Goal: Transaction & Acquisition: Purchase product/service

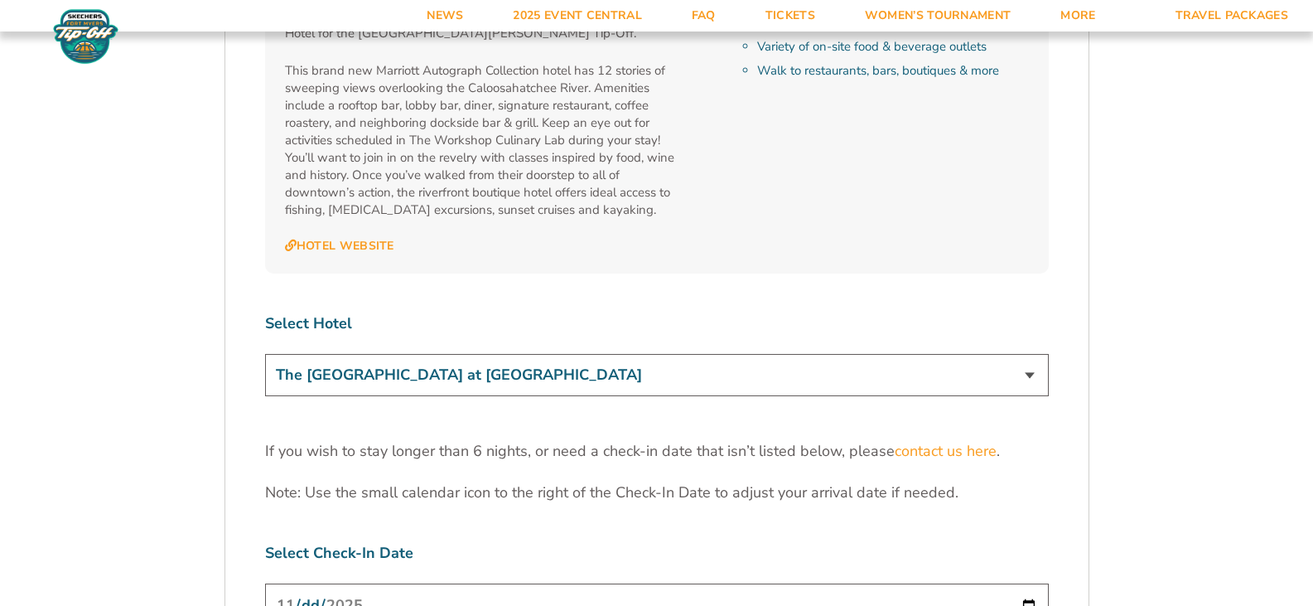
scroll to position [4960, 0]
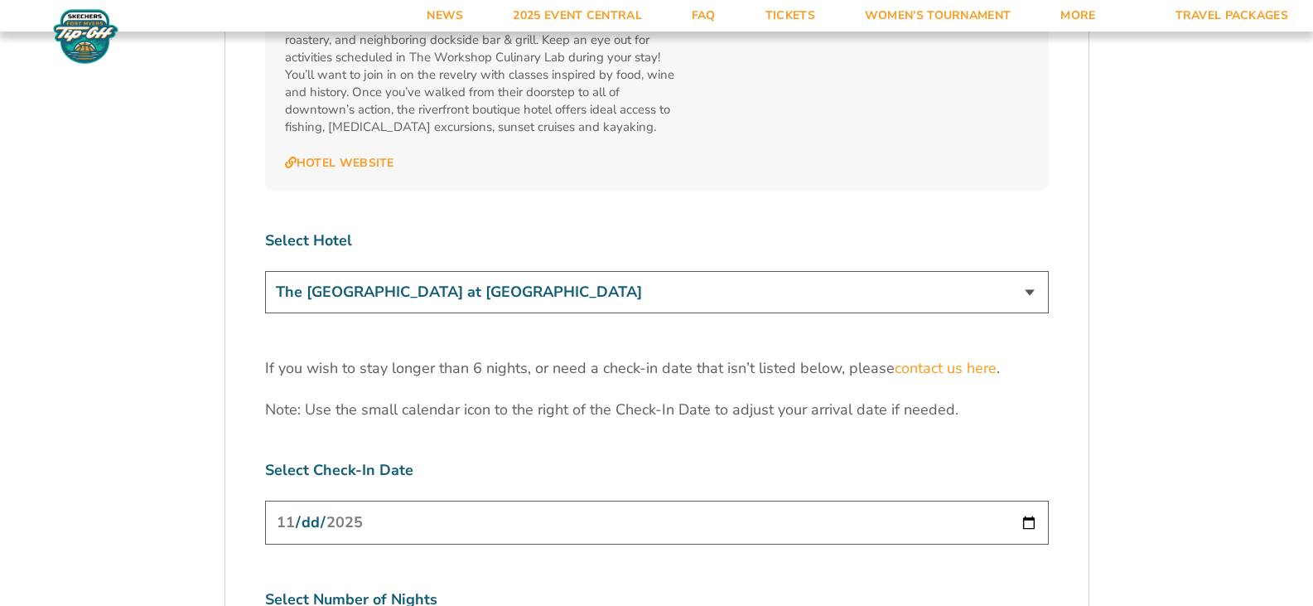
click at [1030, 500] on input "[DATE]" at bounding box center [657, 522] width 784 height 44
type input "[DATE]"
select select "5 Nights"
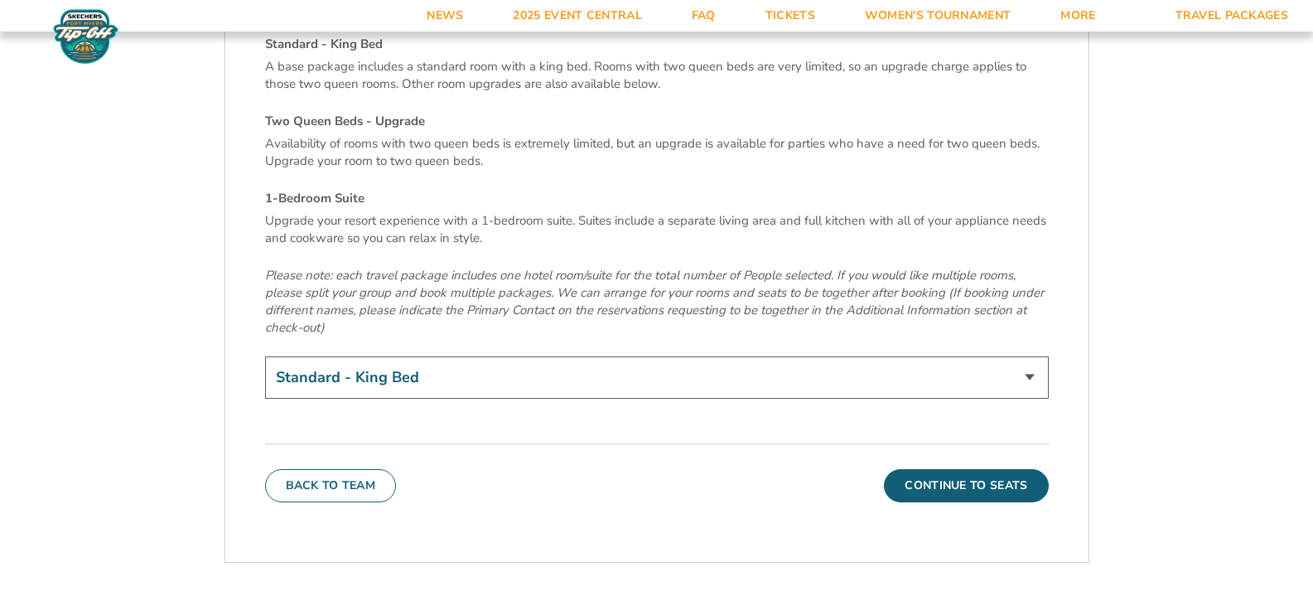
scroll to position [5789, 0]
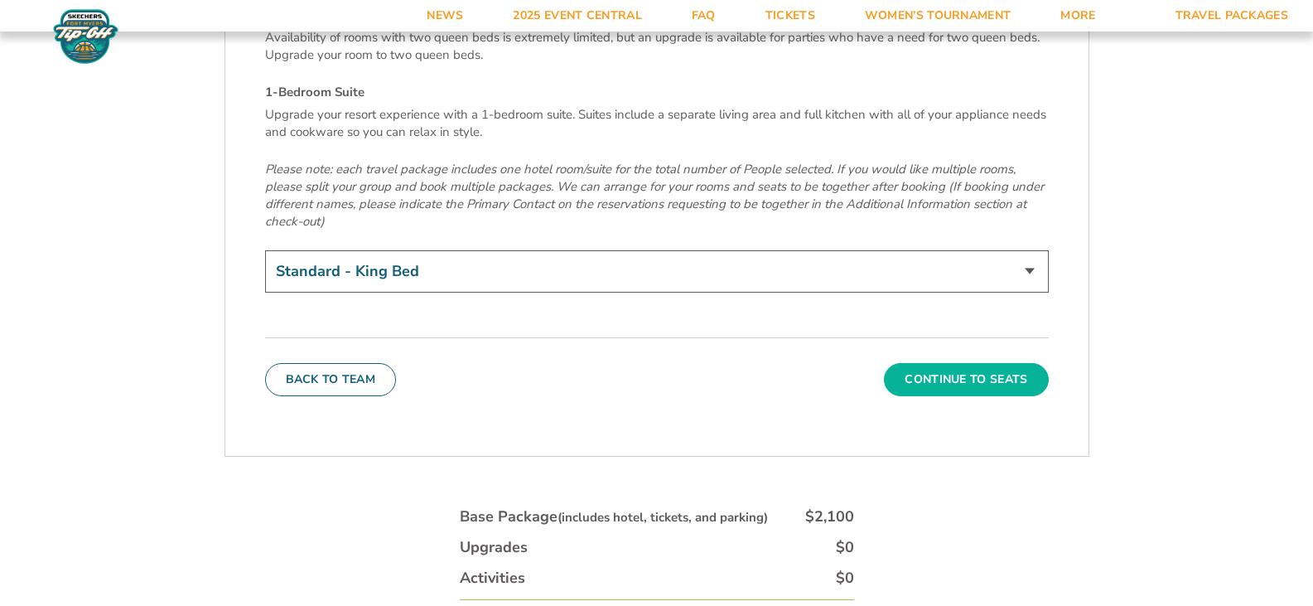
click at [948, 363] on button "Continue To Seats" at bounding box center [966, 379] width 164 height 33
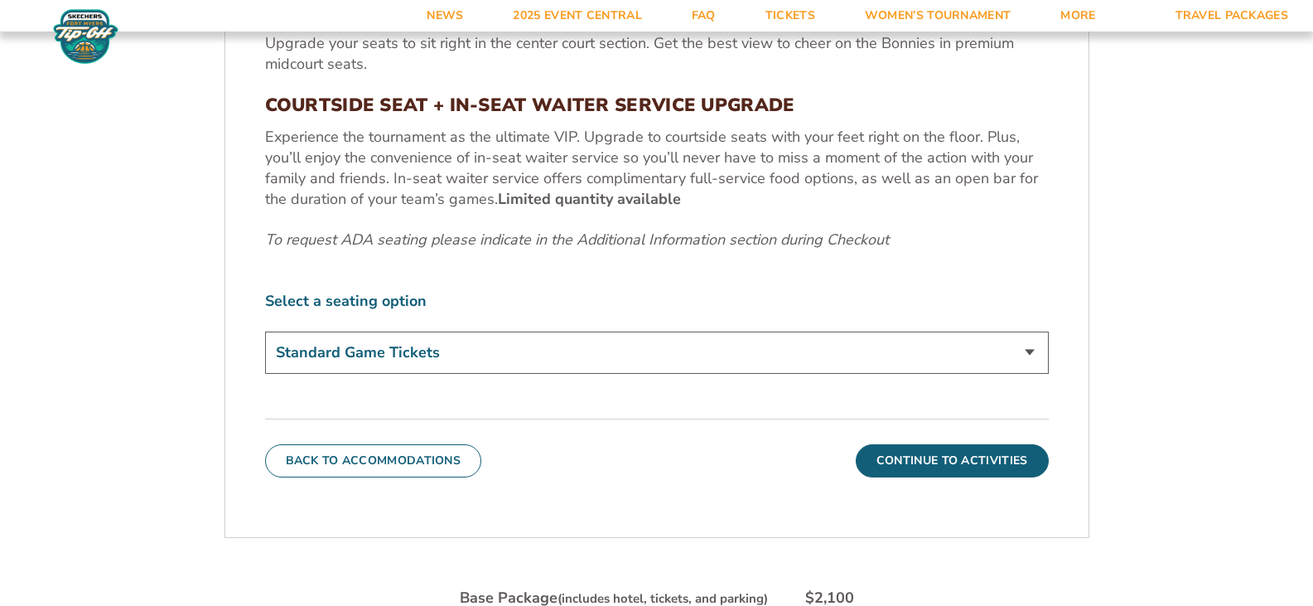
scroll to position [783, 0]
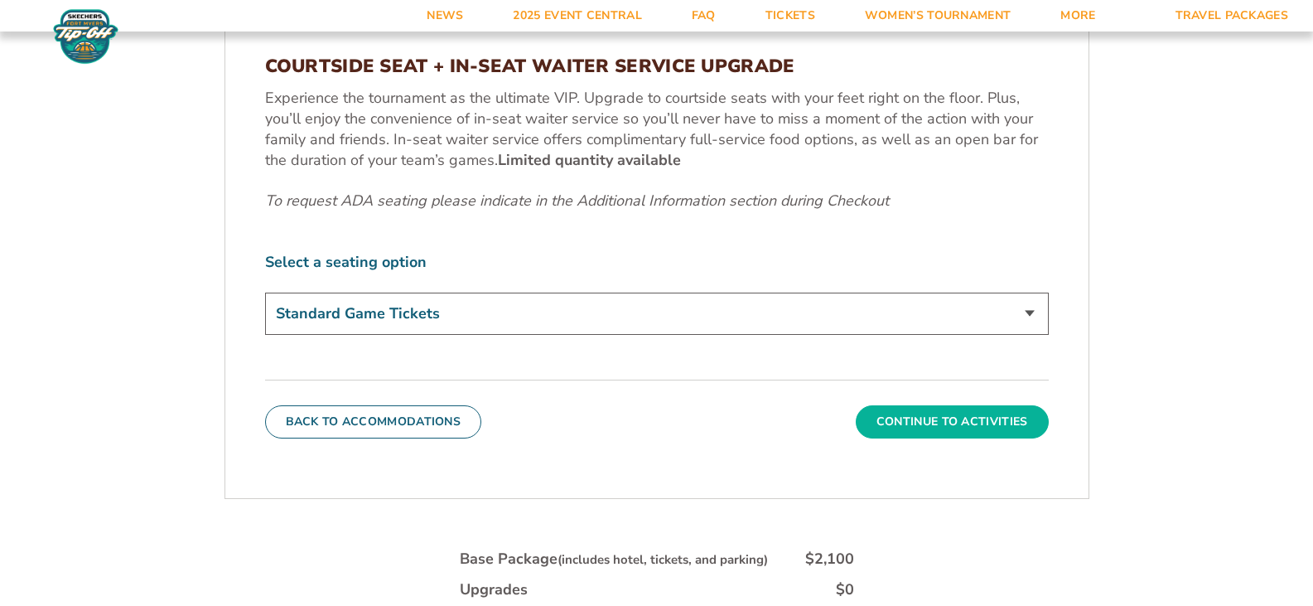
click at [960, 418] on button "Continue To Activities" at bounding box center [952, 421] width 193 height 33
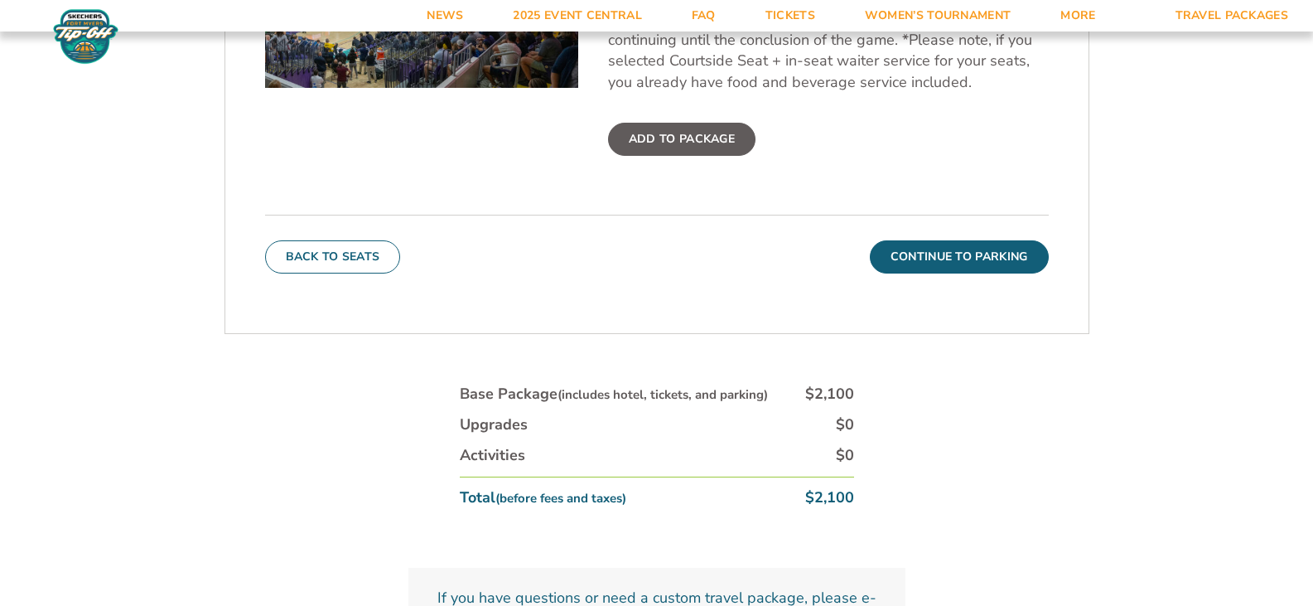
scroll to position [700, 0]
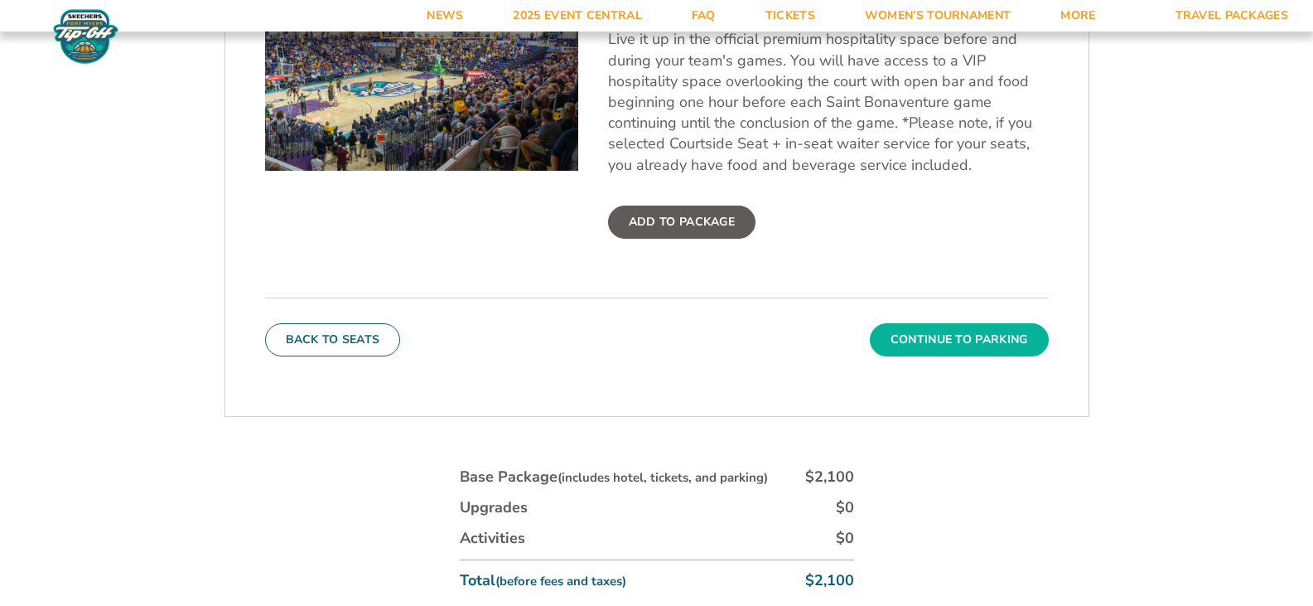
click at [946, 336] on button "Continue To Parking" at bounding box center [959, 339] width 179 height 33
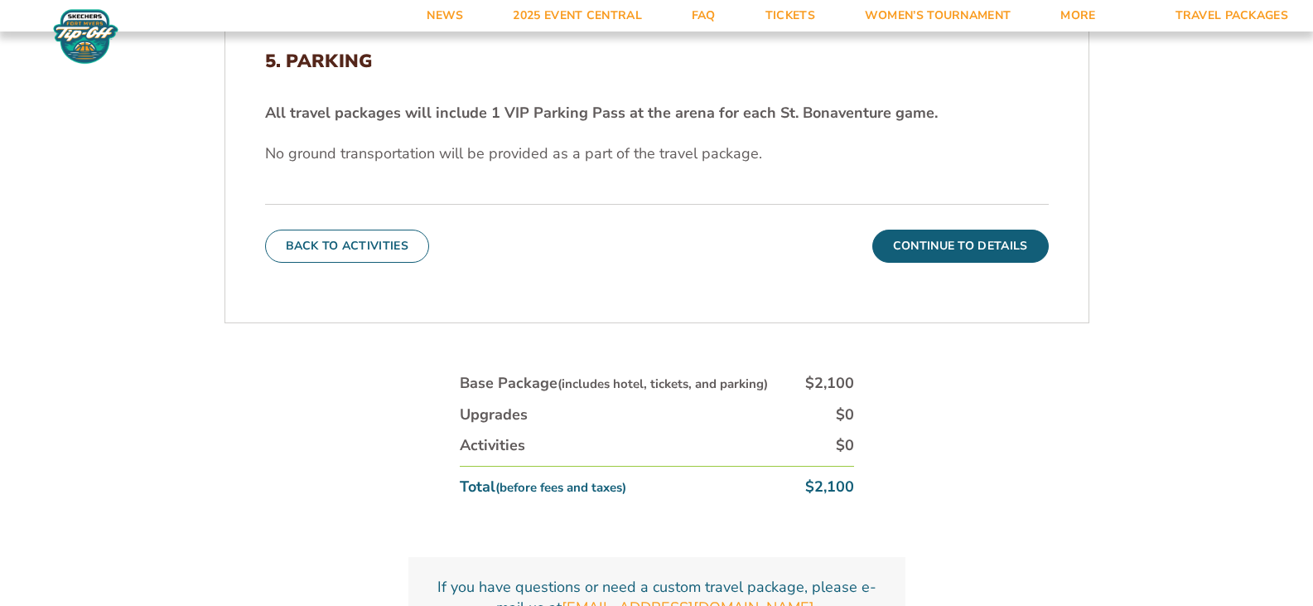
scroll to position [529, 0]
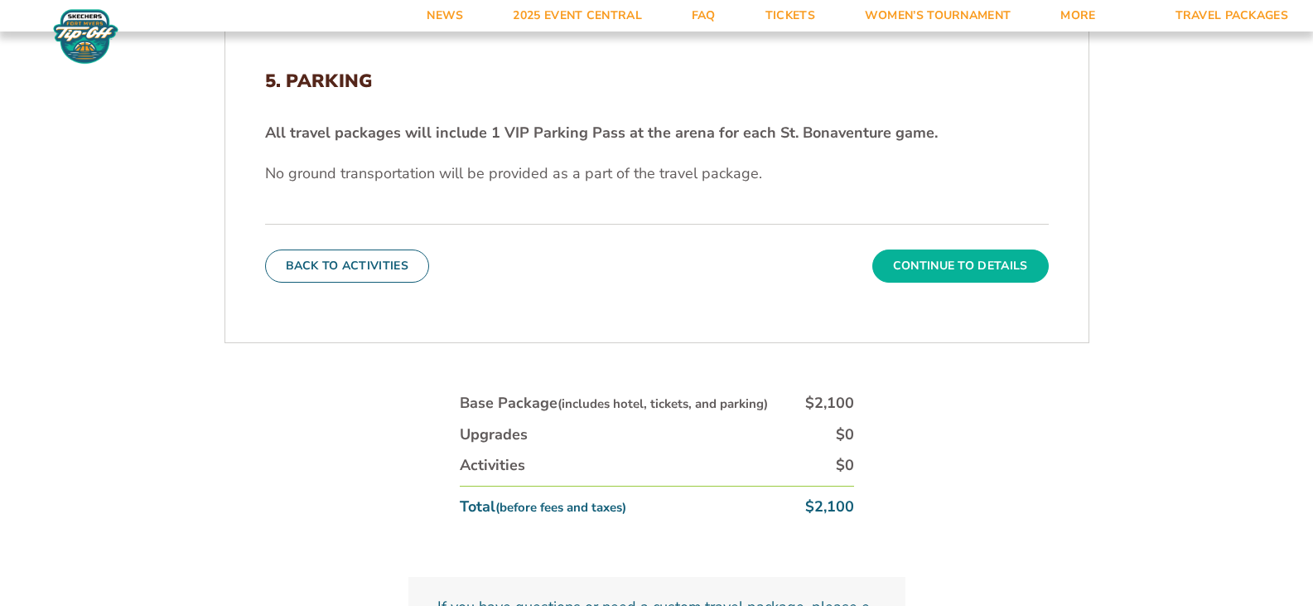
click at [952, 268] on button "Continue To Details" at bounding box center [960, 265] width 176 height 33
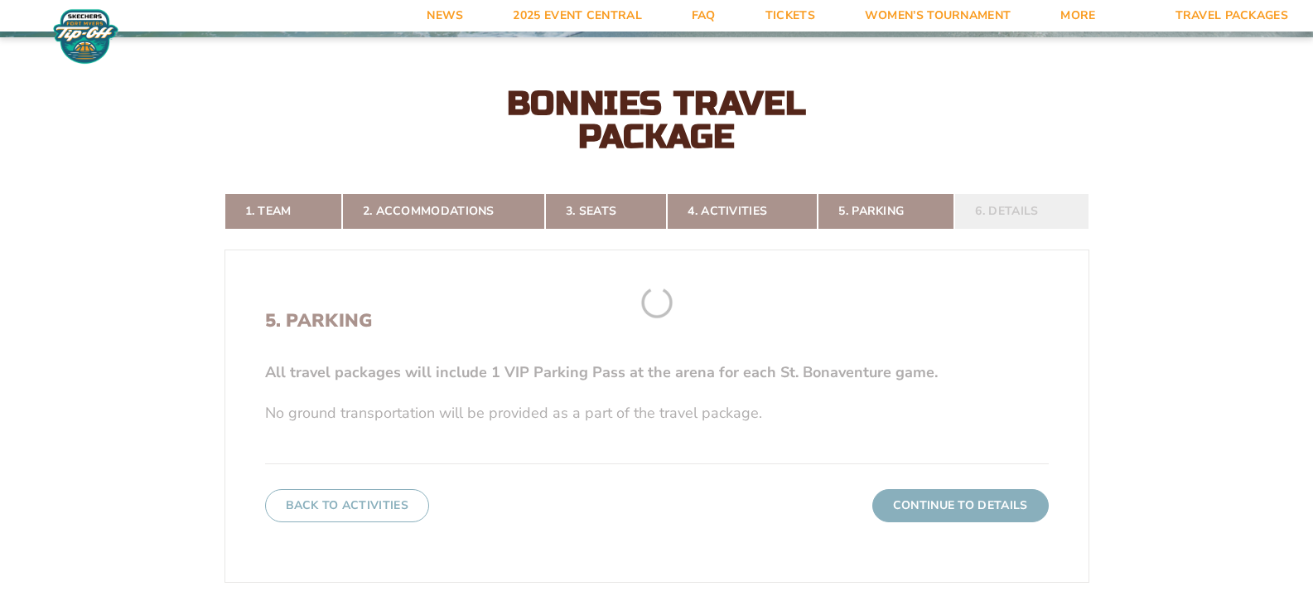
scroll to position [286, 0]
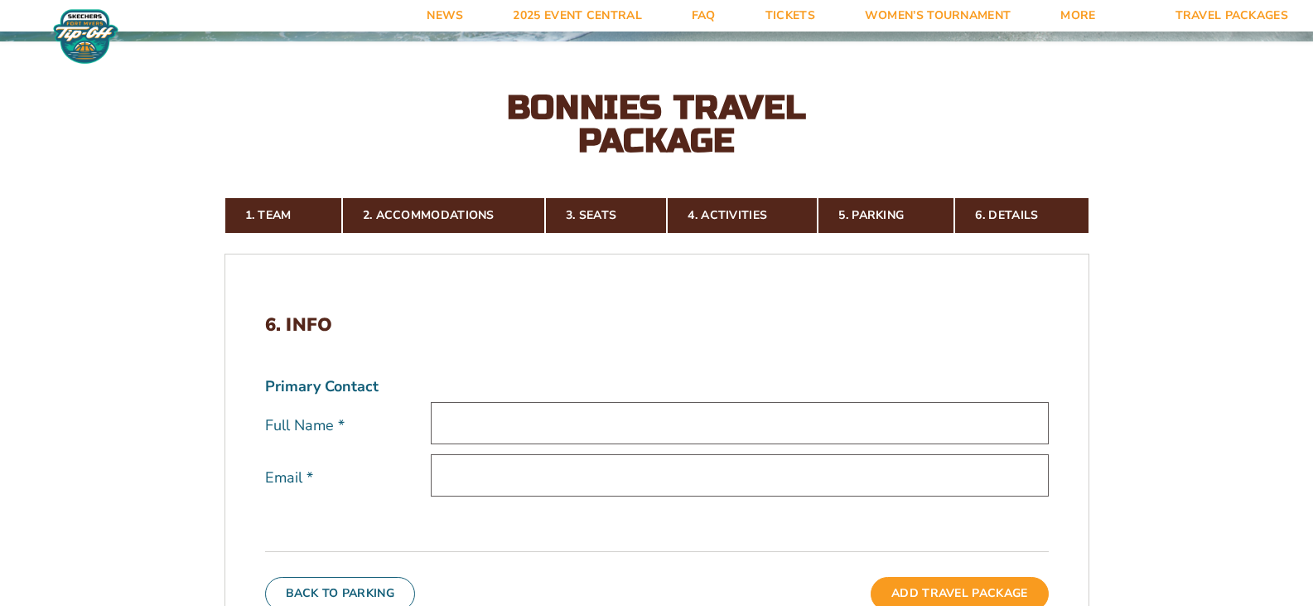
click at [464, 432] on input "text" at bounding box center [740, 423] width 618 height 42
type input "[PERSON_NAME]"
type input "[EMAIL_ADDRESS][DOMAIN_NAME]"
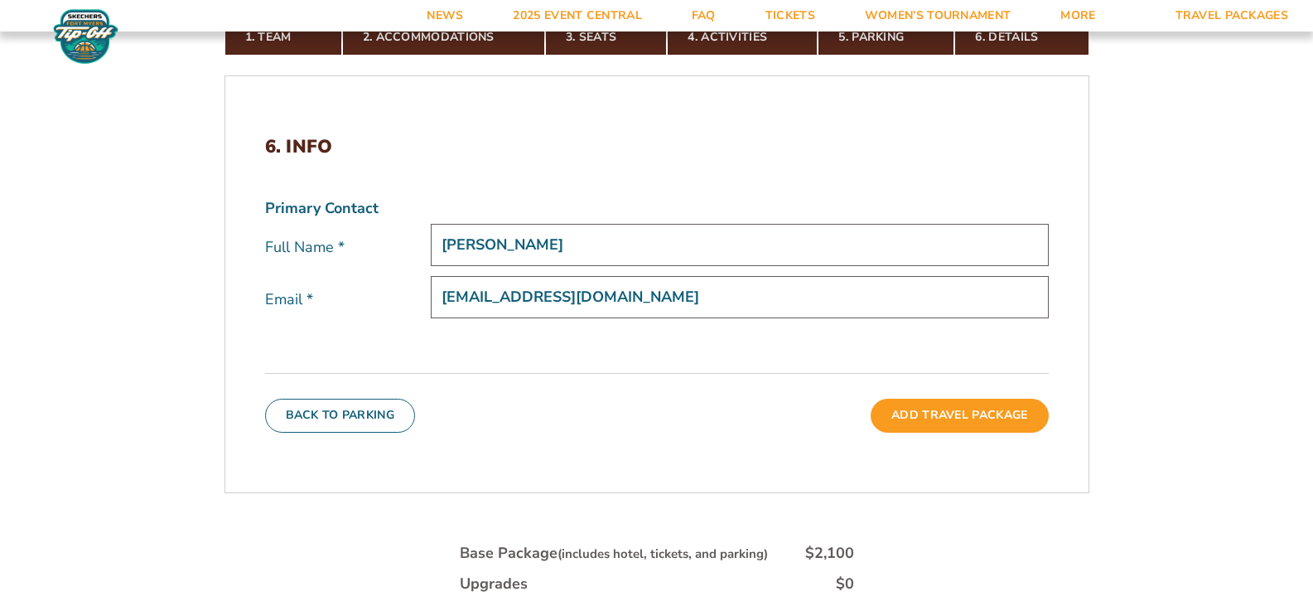
scroll to position [534, 0]
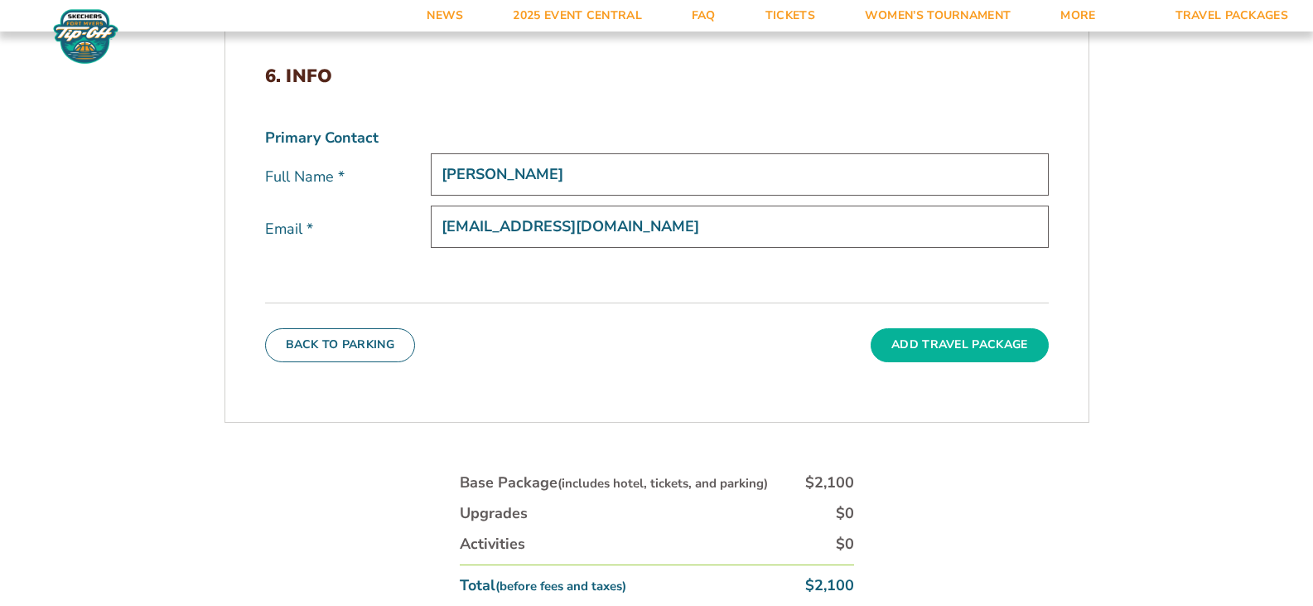
click at [962, 343] on button "Add Travel Package" at bounding box center [959, 344] width 177 height 33
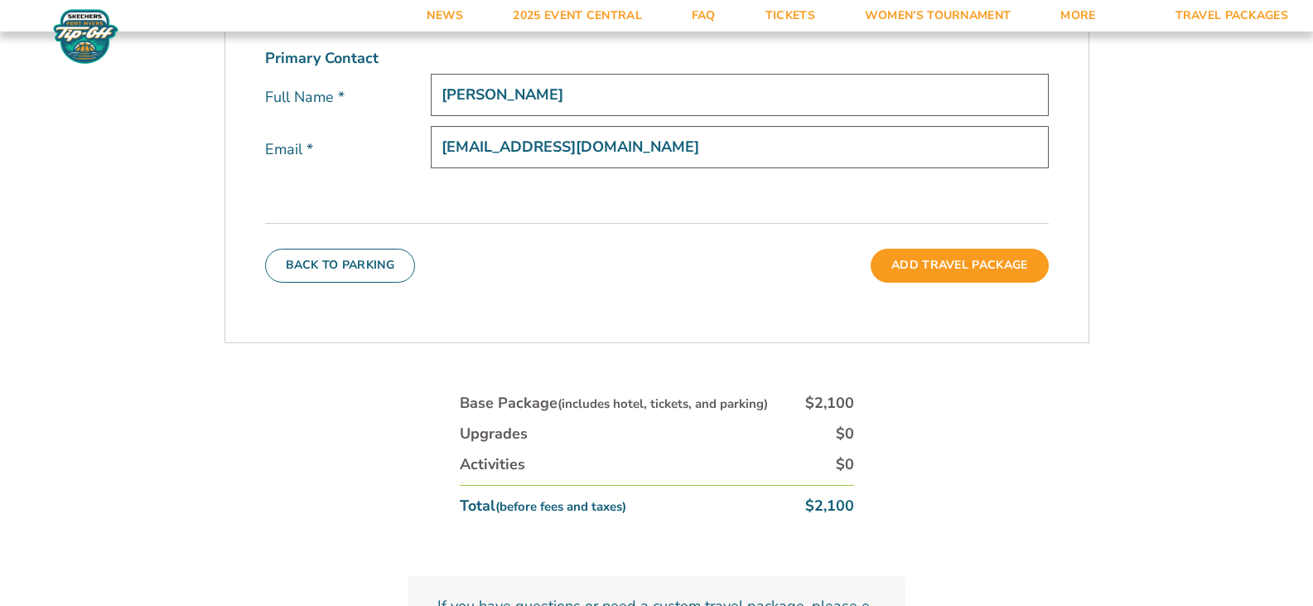
scroll to position [700, 0]
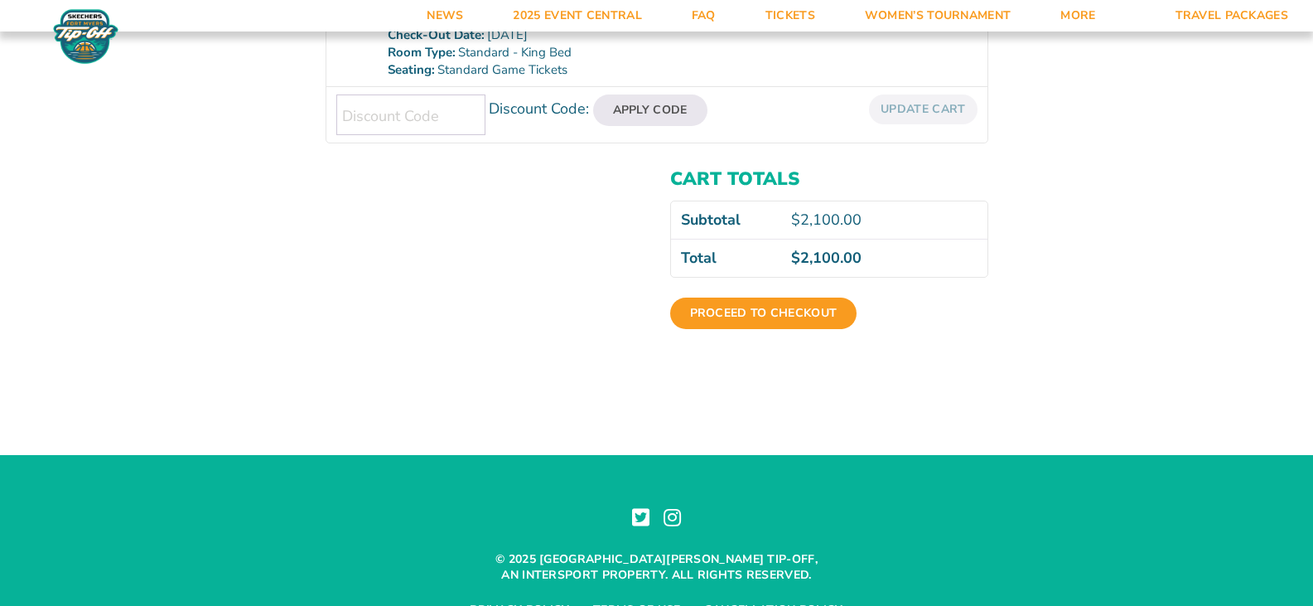
scroll to position [497, 0]
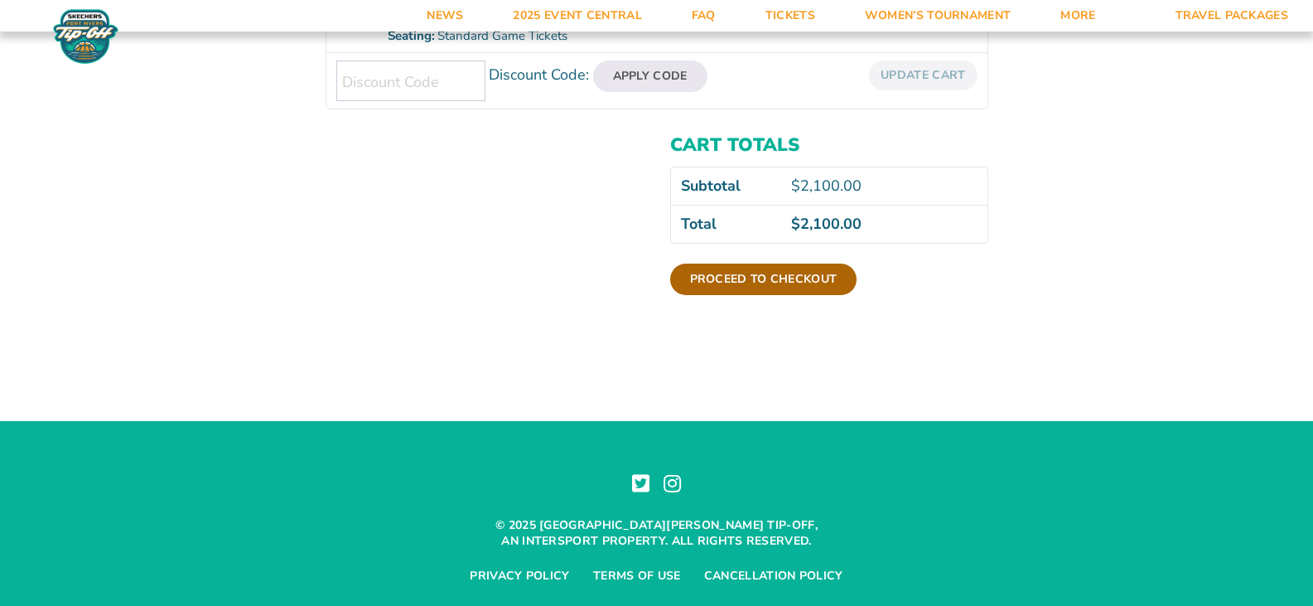
click at [776, 281] on link "Proceed to checkout" at bounding box center [763, 278] width 187 height 31
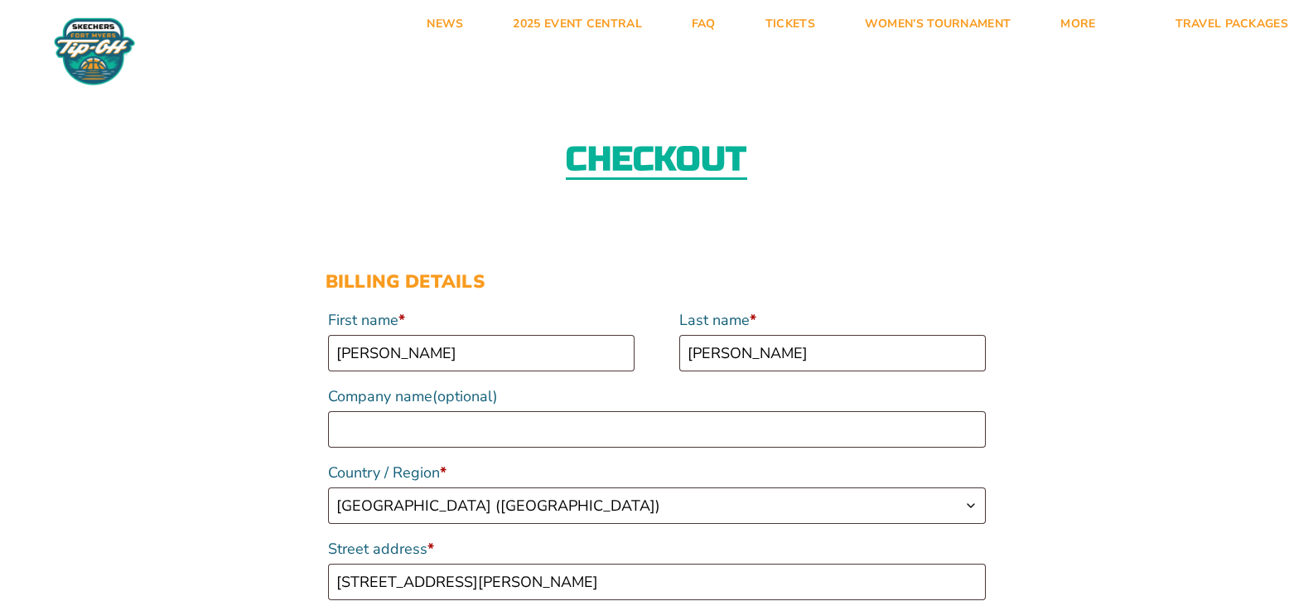
select select "NY"
click at [401, 347] on input "[PERSON_NAME]" at bounding box center [481, 353] width 307 height 36
type input "P"
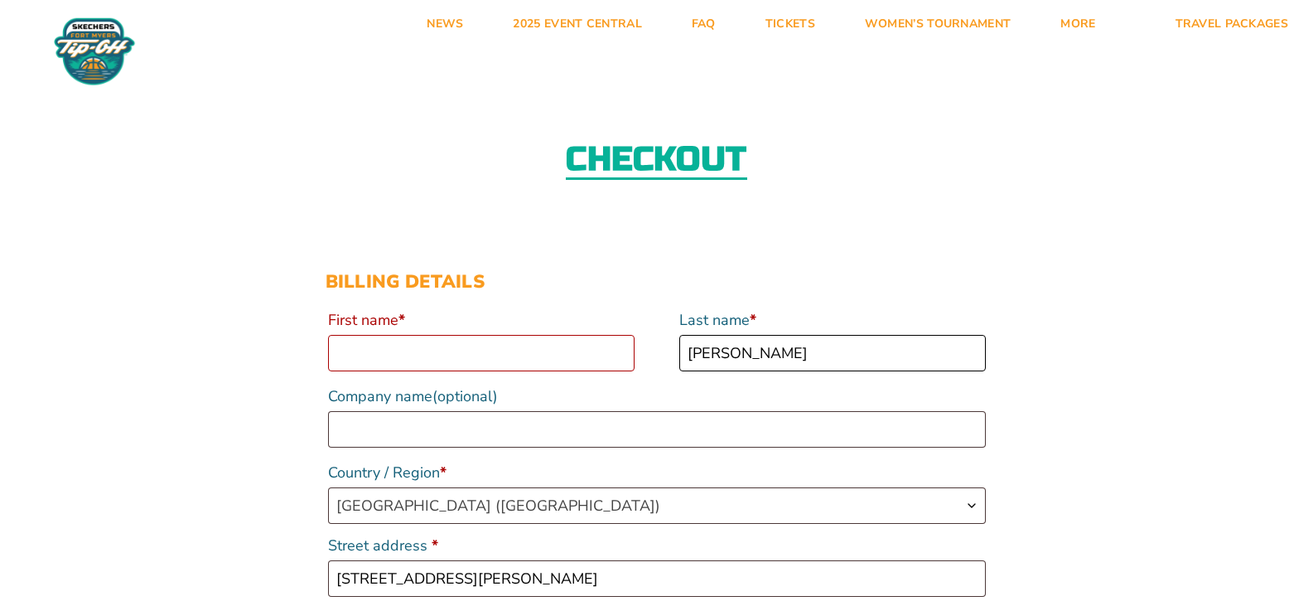
click at [790, 360] on input "Hilbert" at bounding box center [832, 353] width 307 height 36
type input "H"
click at [445, 354] on input "First name *" at bounding box center [481, 353] width 307 height 36
type input "Sean"
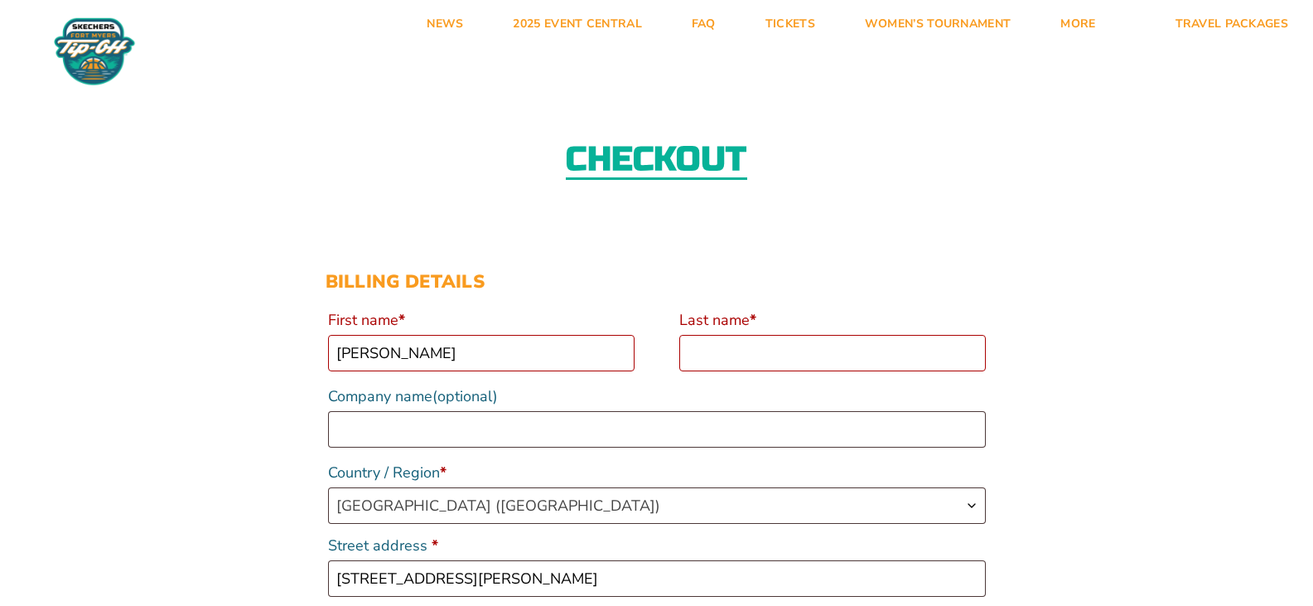
type input "St. Bonaventure University"
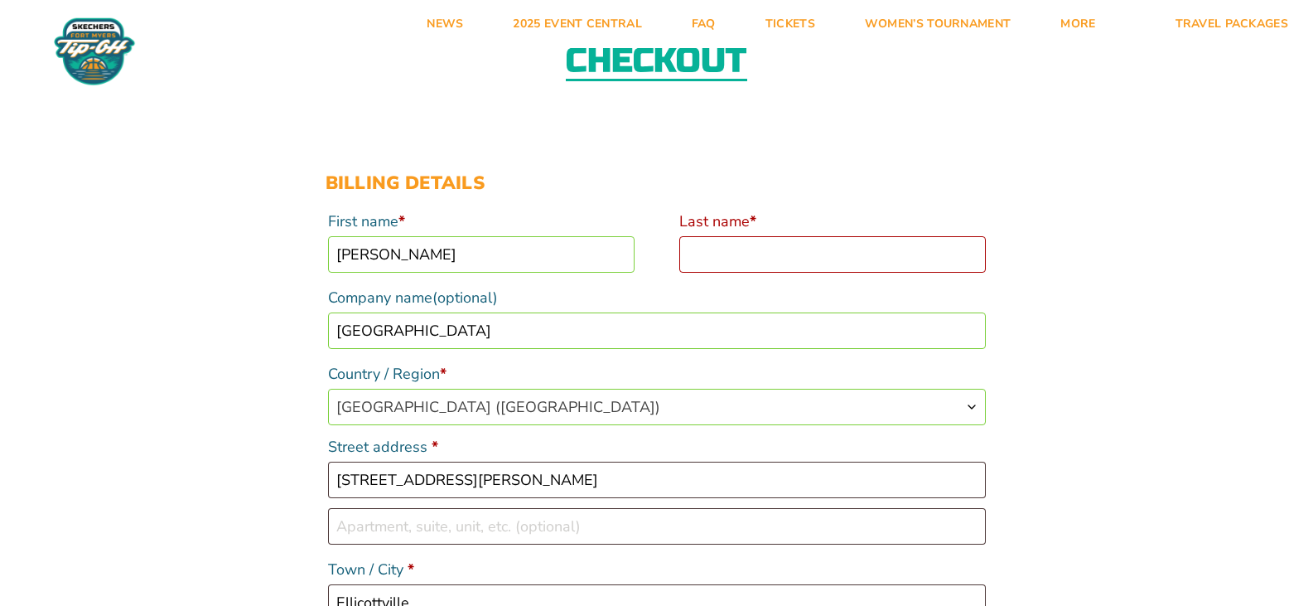
scroll to position [60, 0]
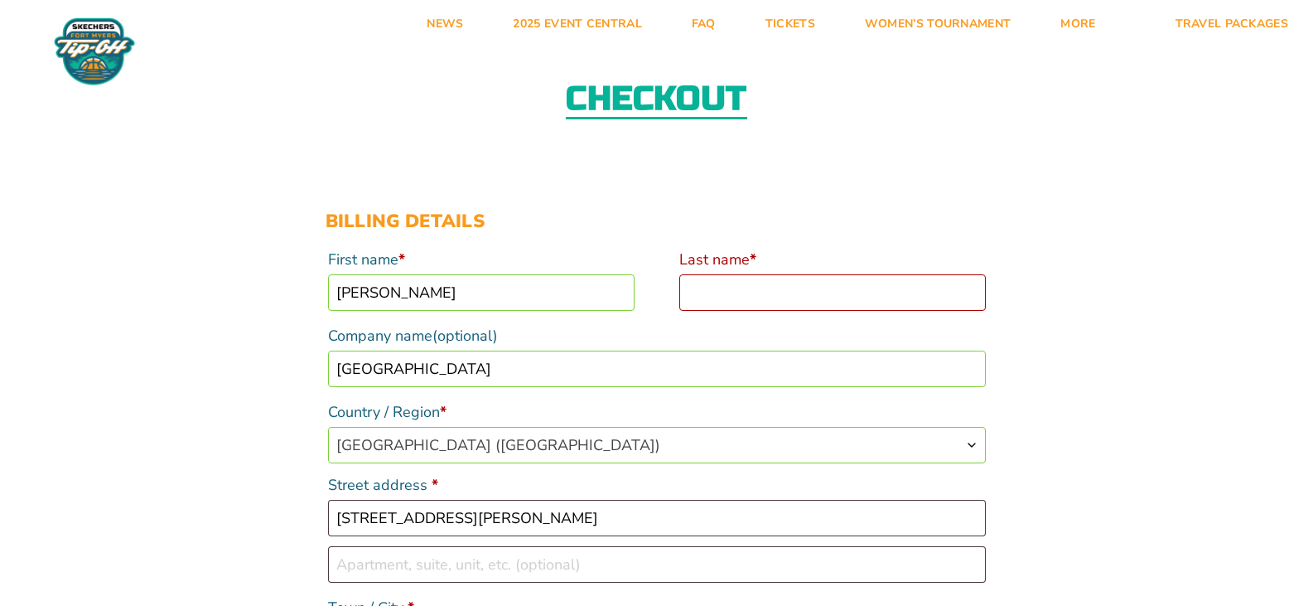
click at [698, 293] on input "Last name *" at bounding box center [832, 292] width 307 height 36
type input "McNamee"
type input "Box G/Dept. of Athletics"
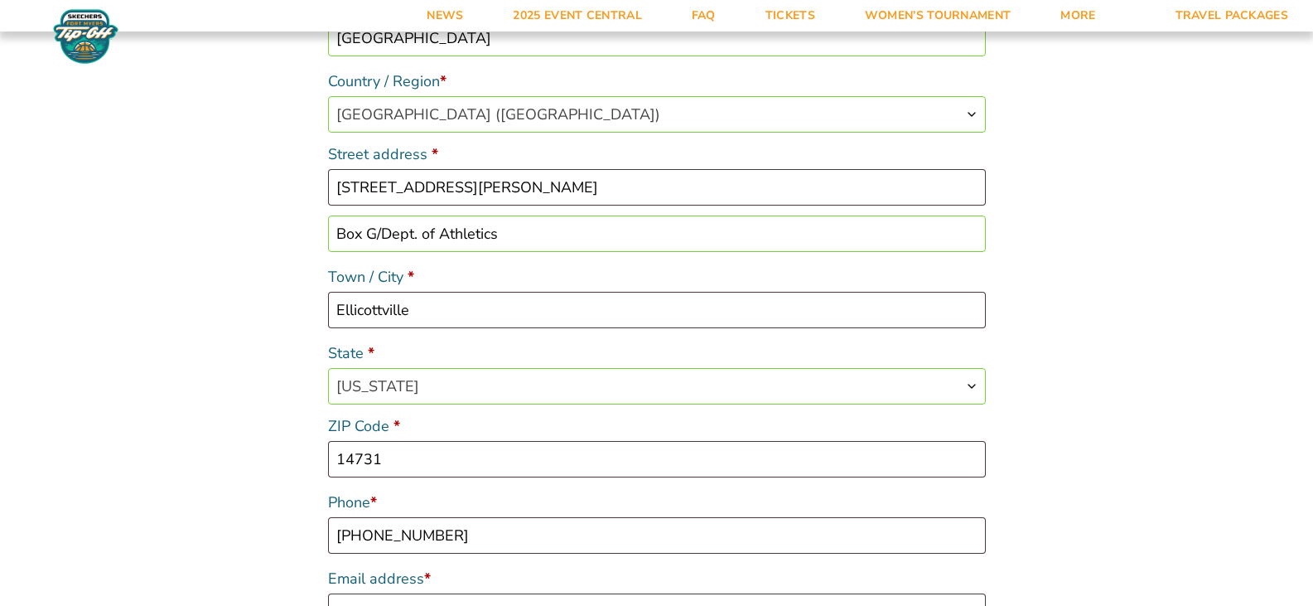
scroll to position [392, 0]
click at [517, 192] on input "6881 Niles Rd" at bounding box center [657, 186] width 658 height 36
type input "6"
click at [353, 182] on input "Street address *" at bounding box center [657, 186] width 658 height 36
click at [513, 231] on input "Box G/Dept. of Athletics" at bounding box center [657, 233] width 658 height 36
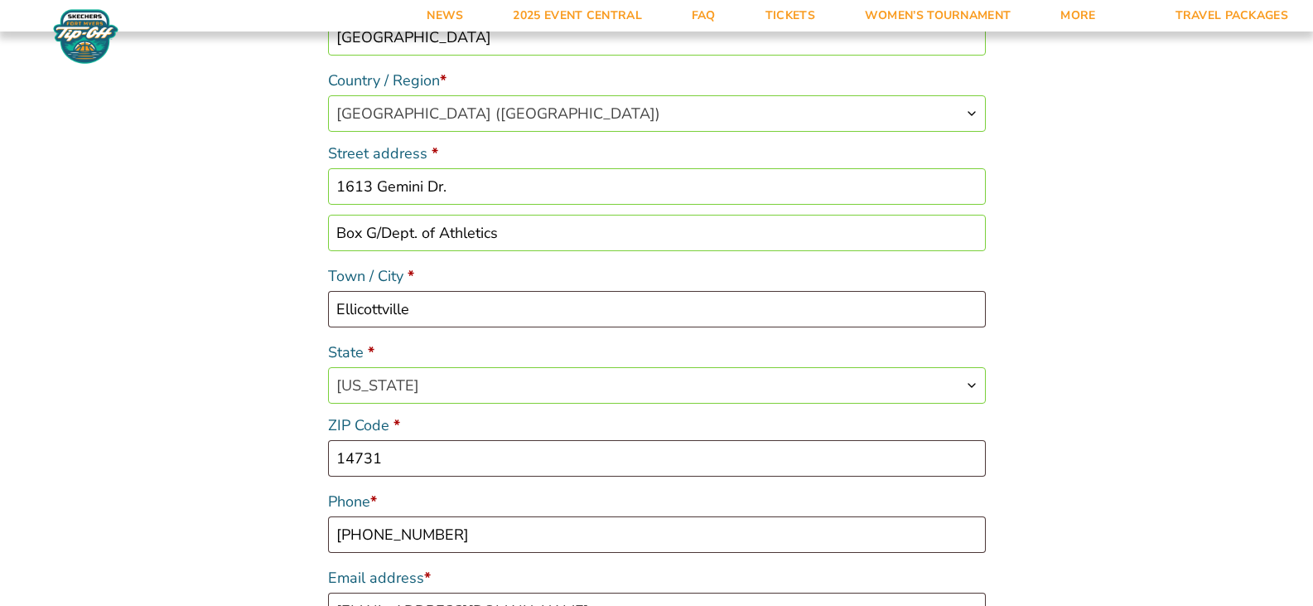
click at [506, 179] on input "1613 Gemini Dr." at bounding box center [657, 186] width 658 height 36
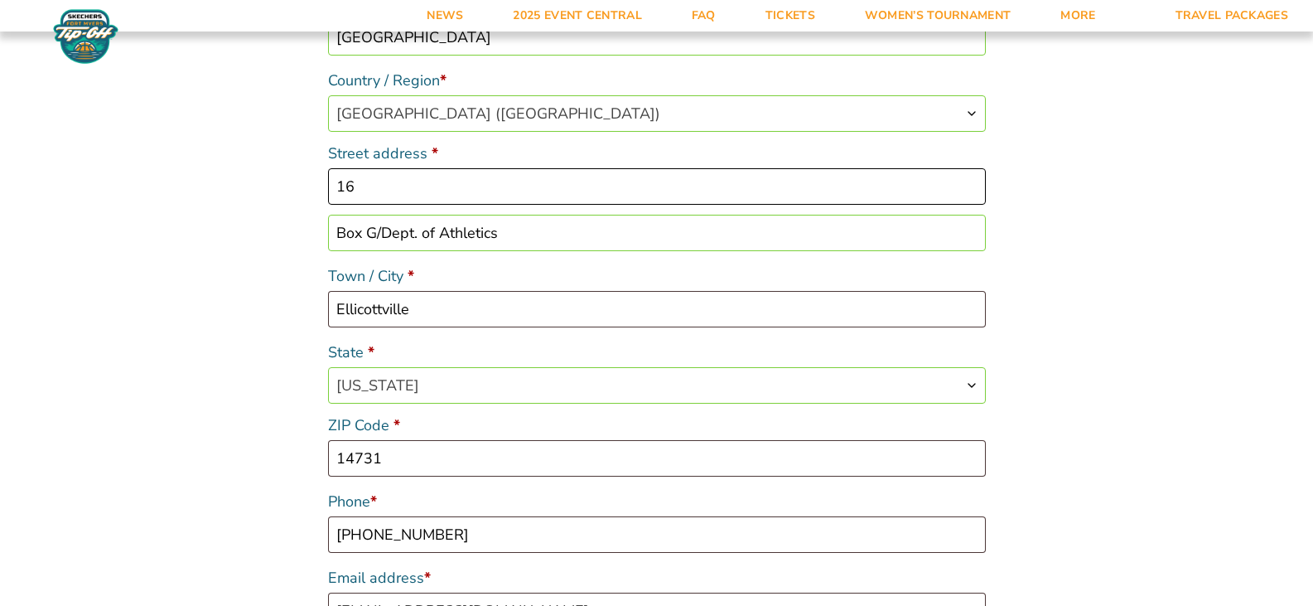
type input "1"
click at [461, 297] on input "Ellicottville" at bounding box center [657, 309] width 658 height 36
type input "E"
type input "St. Bonaventure"
click at [418, 455] on input "14731" at bounding box center [657, 458] width 658 height 36
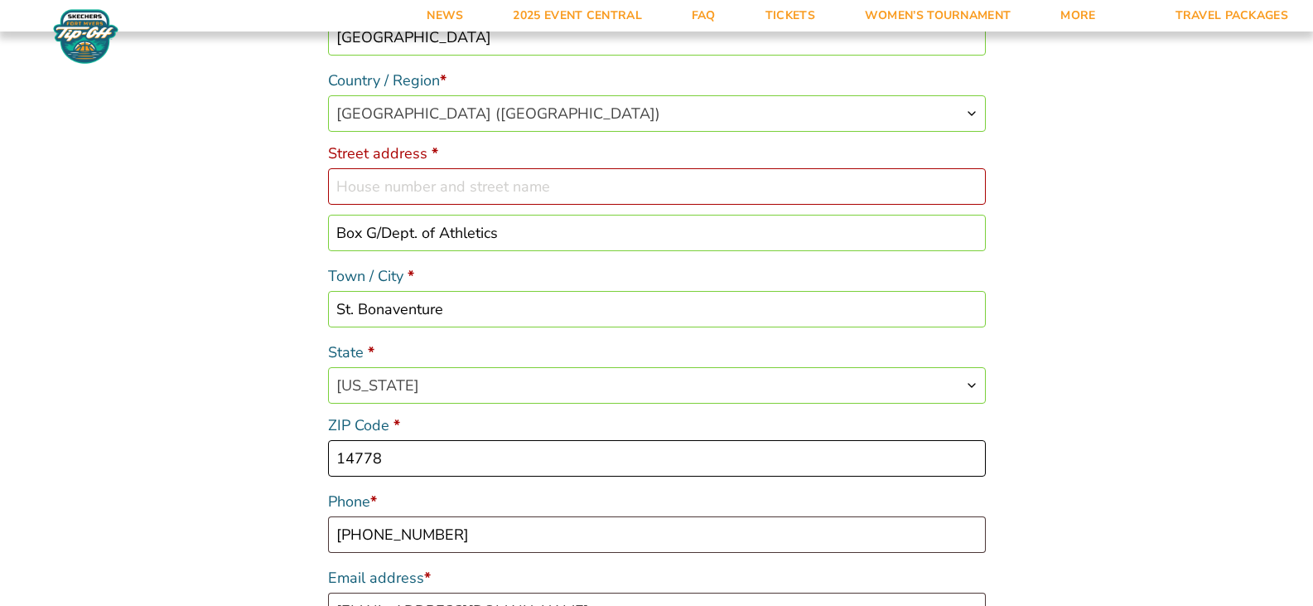
type input "14778"
click at [469, 526] on input "716-310-5991" at bounding box center [657, 534] width 658 height 36
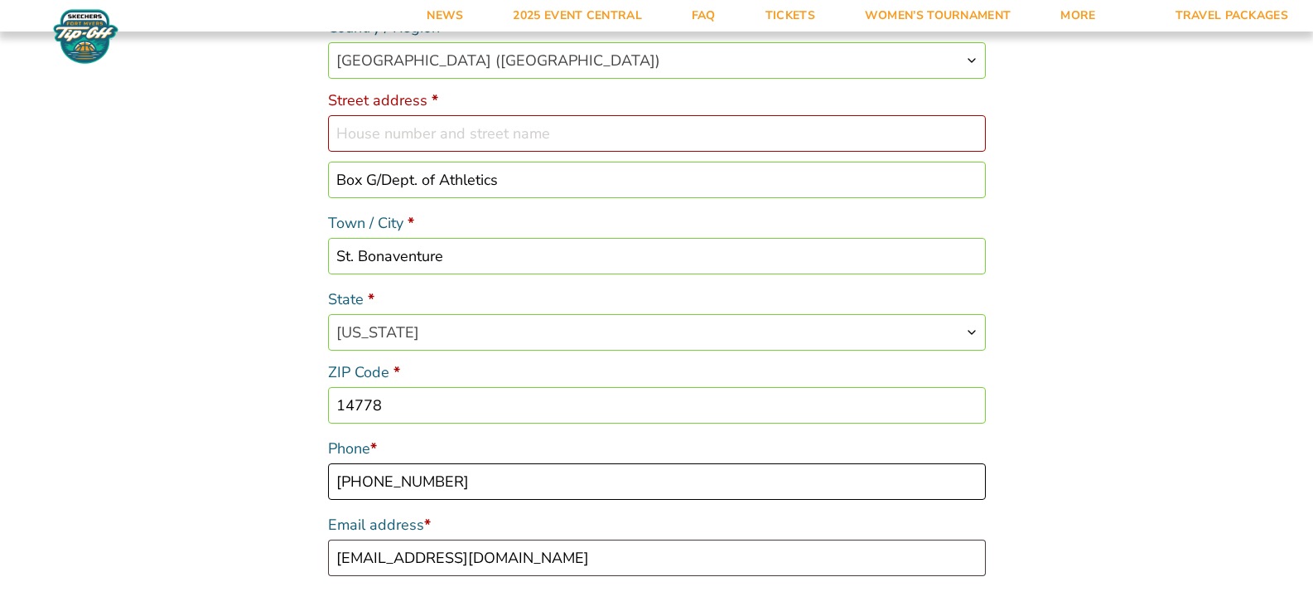
scroll to position [475, 0]
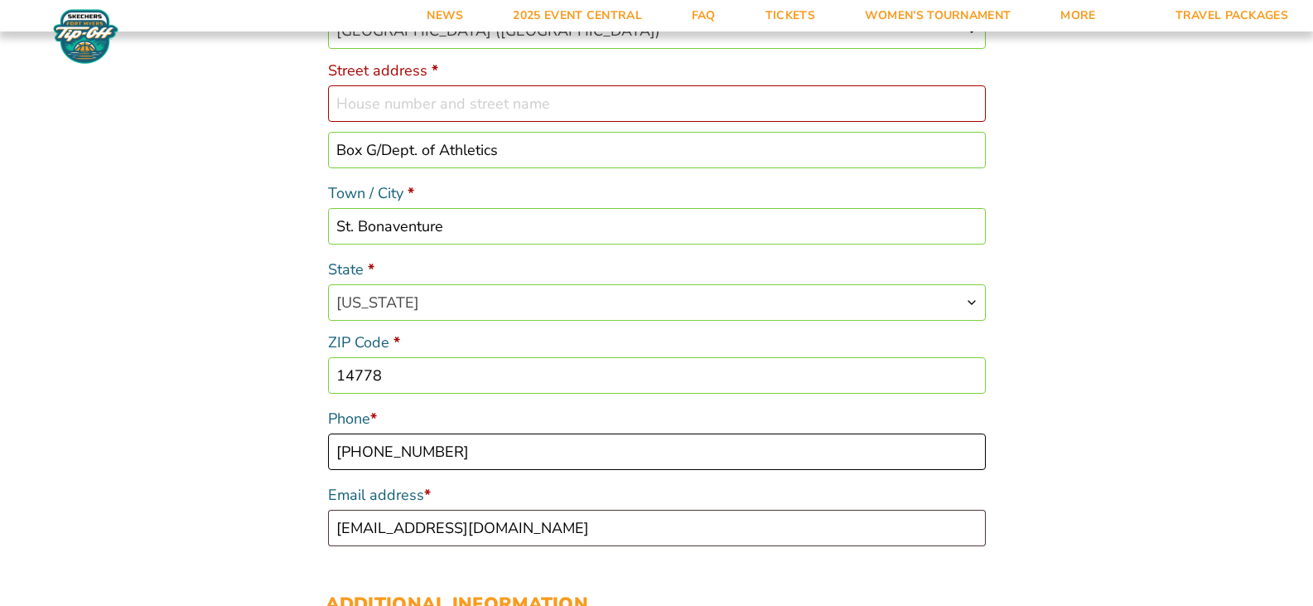
type input "716-969-3244"
click at [501, 524] on input "pch12643@yahoo.com" at bounding box center [657, 528] width 658 height 36
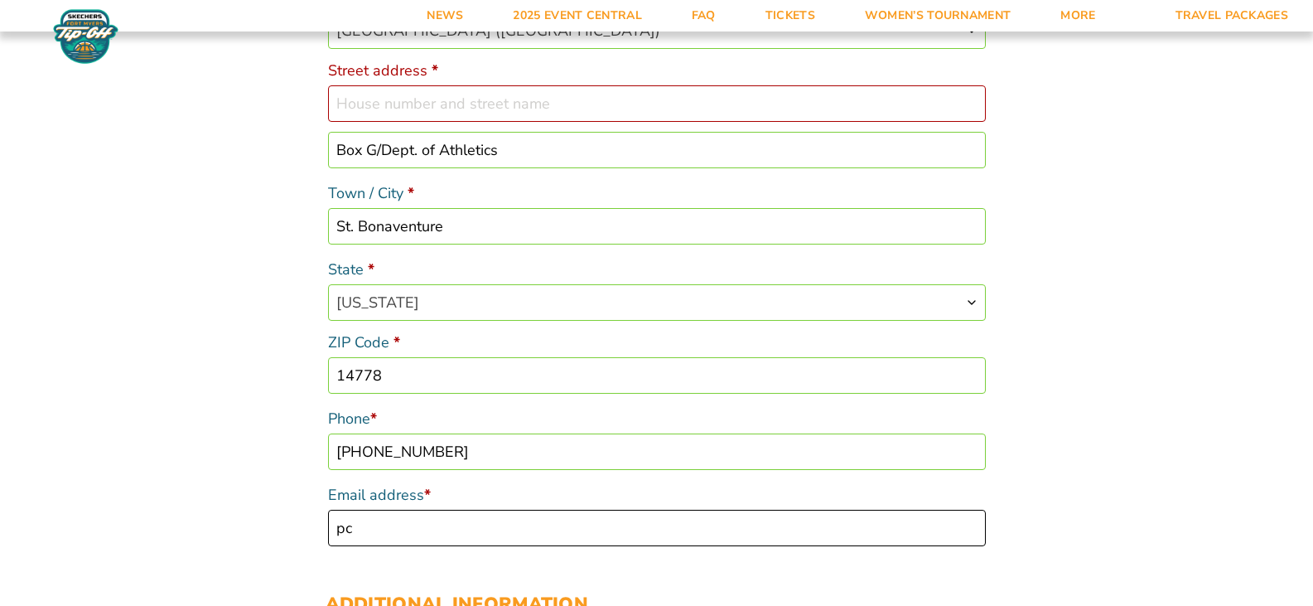
type input "p"
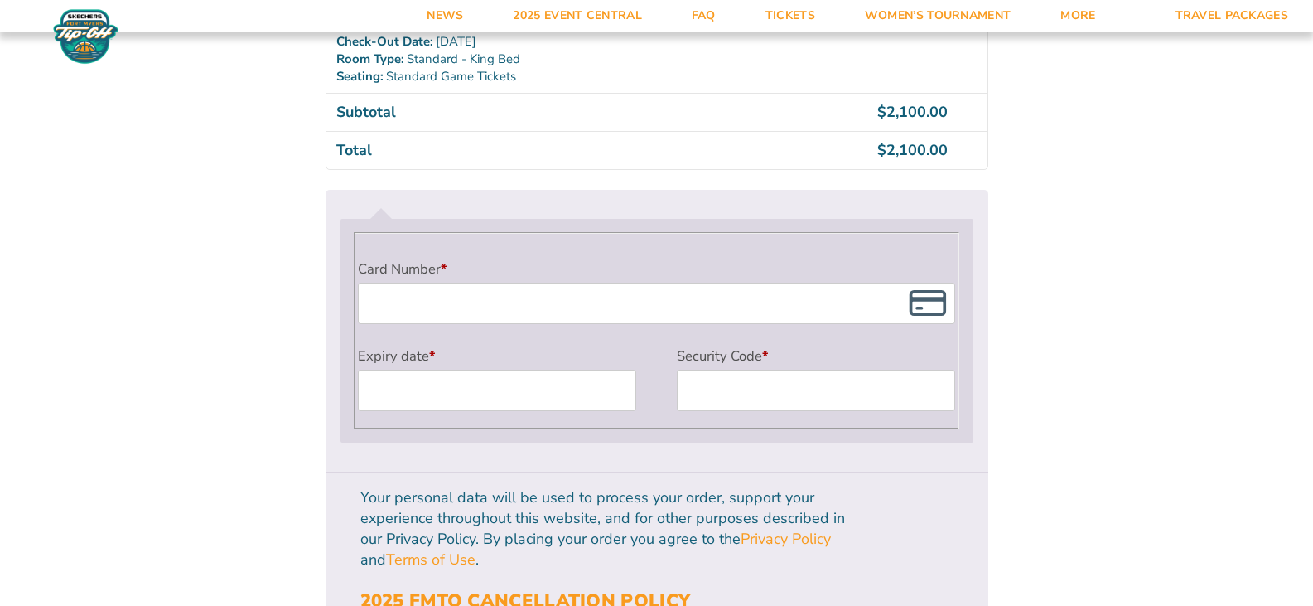
scroll to position [1386, 0]
type input "smcnamee@sbu.edu"
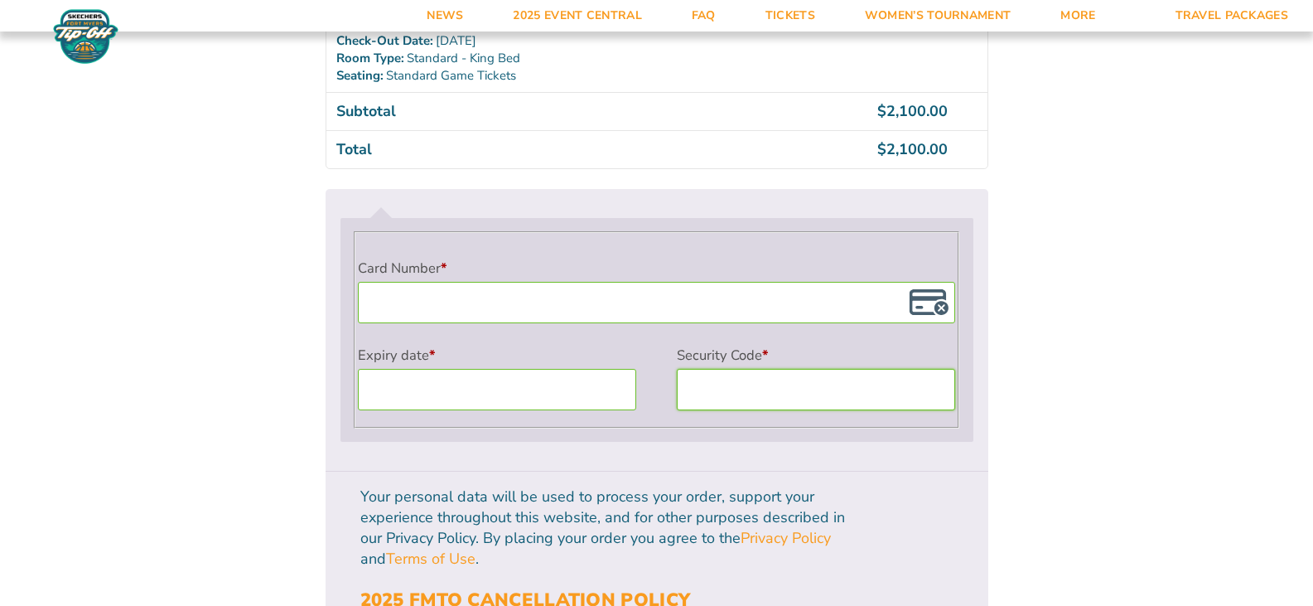
click at [700, 446] on li "Payment Info Card Number * Expiry date * Security Code *" at bounding box center [657, 329] width 633 height 251
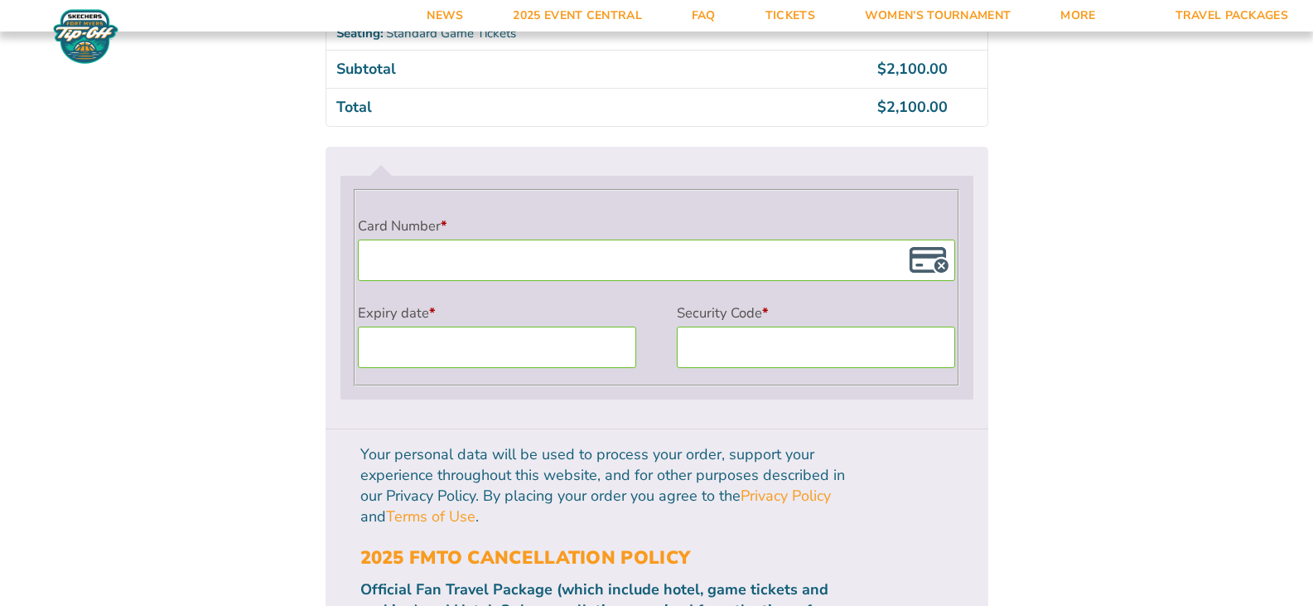
scroll to position [1469, 0]
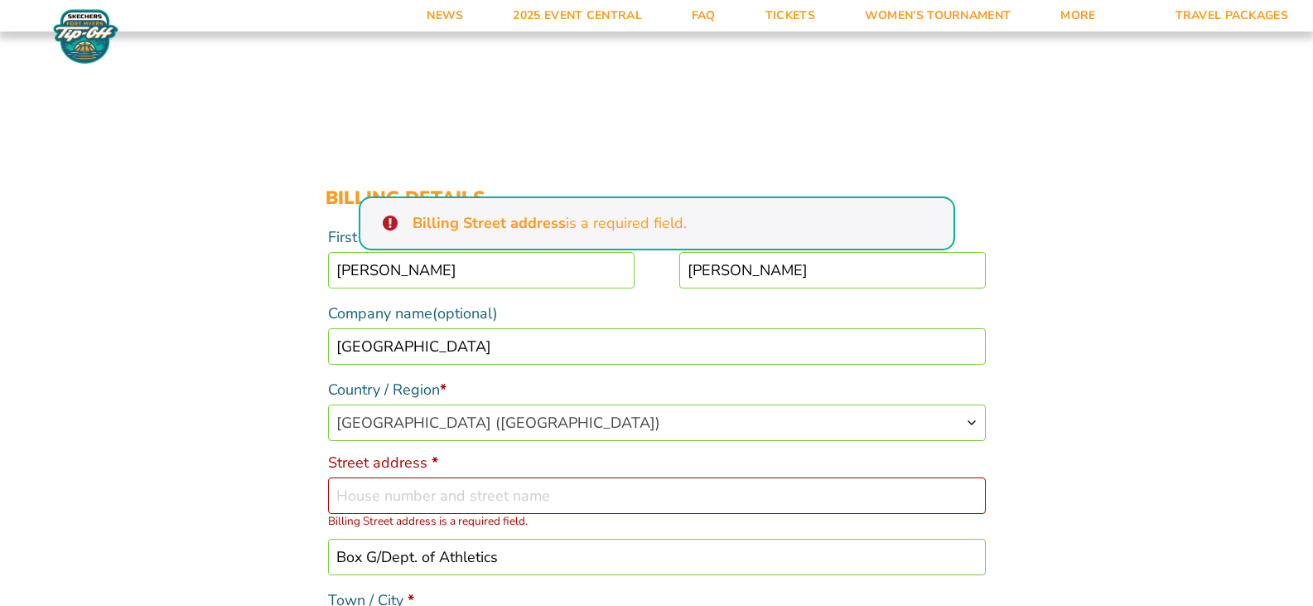
scroll to position [249, 0]
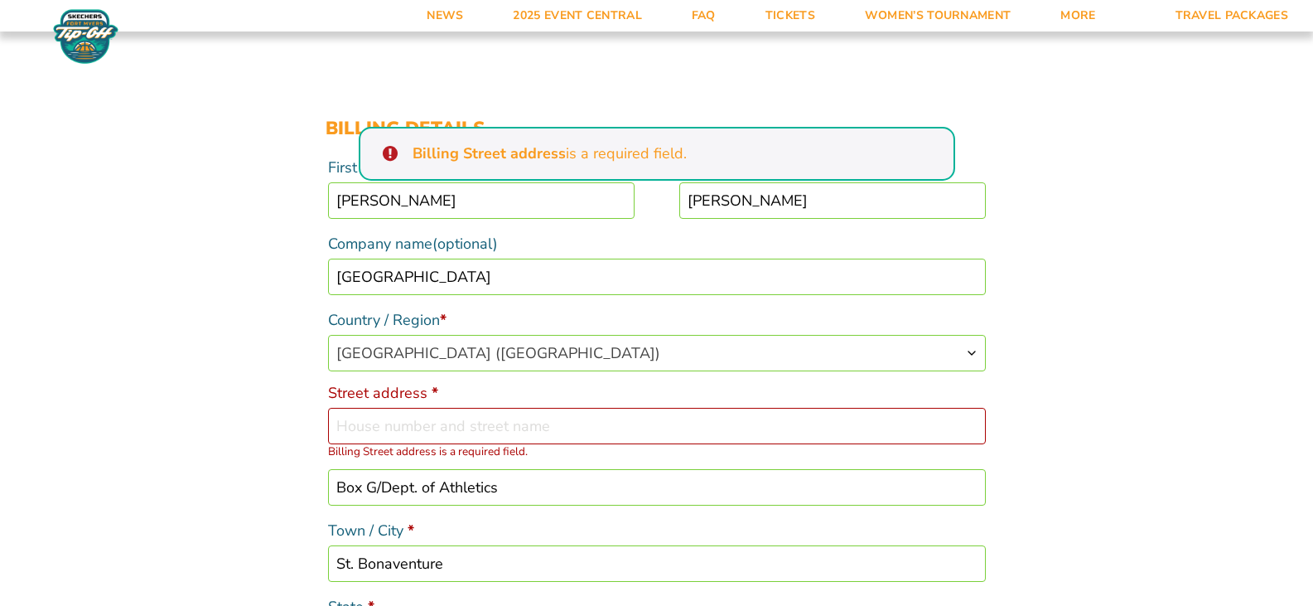
click at [362, 430] on input "Street address *" at bounding box center [657, 426] width 658 height 36
type input "3261 West State Rd"
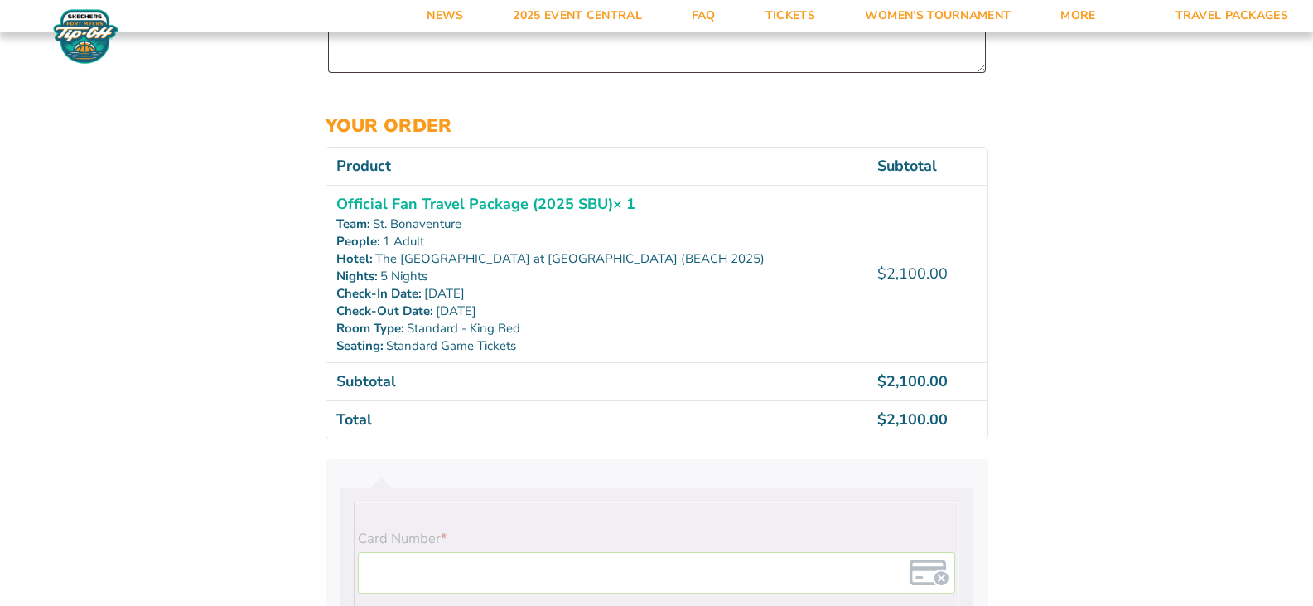
scroll to position [1409, 0]
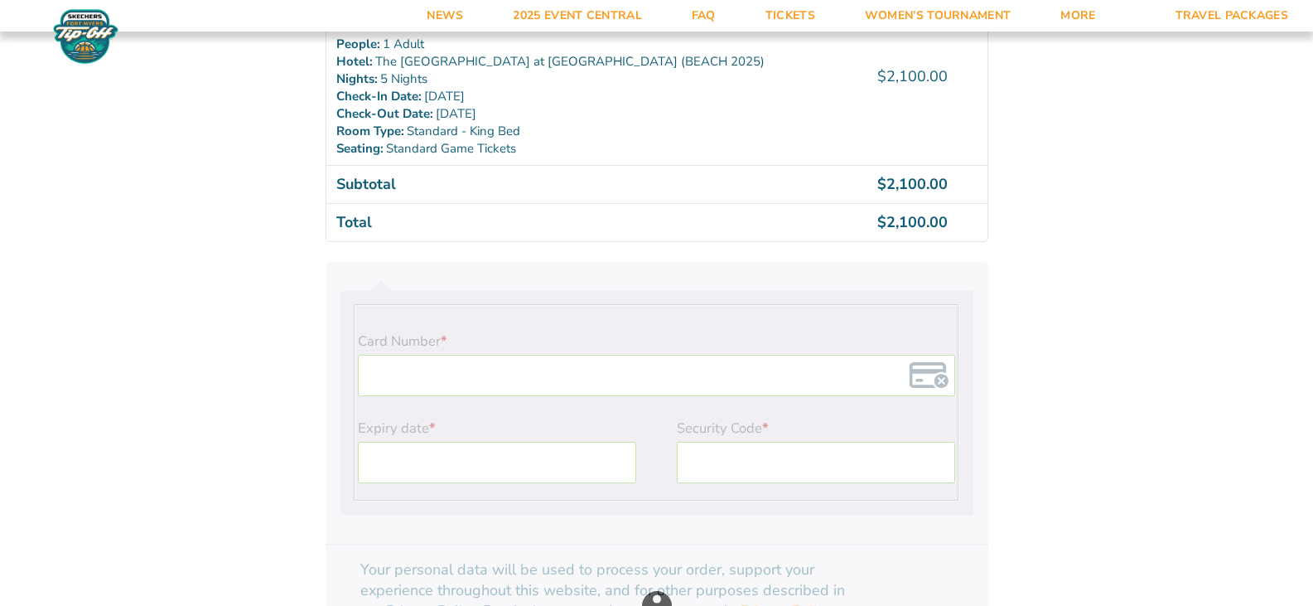
click at [440, 368] on div "Checkout" at bounding box center [657, 605] width 663 height 686
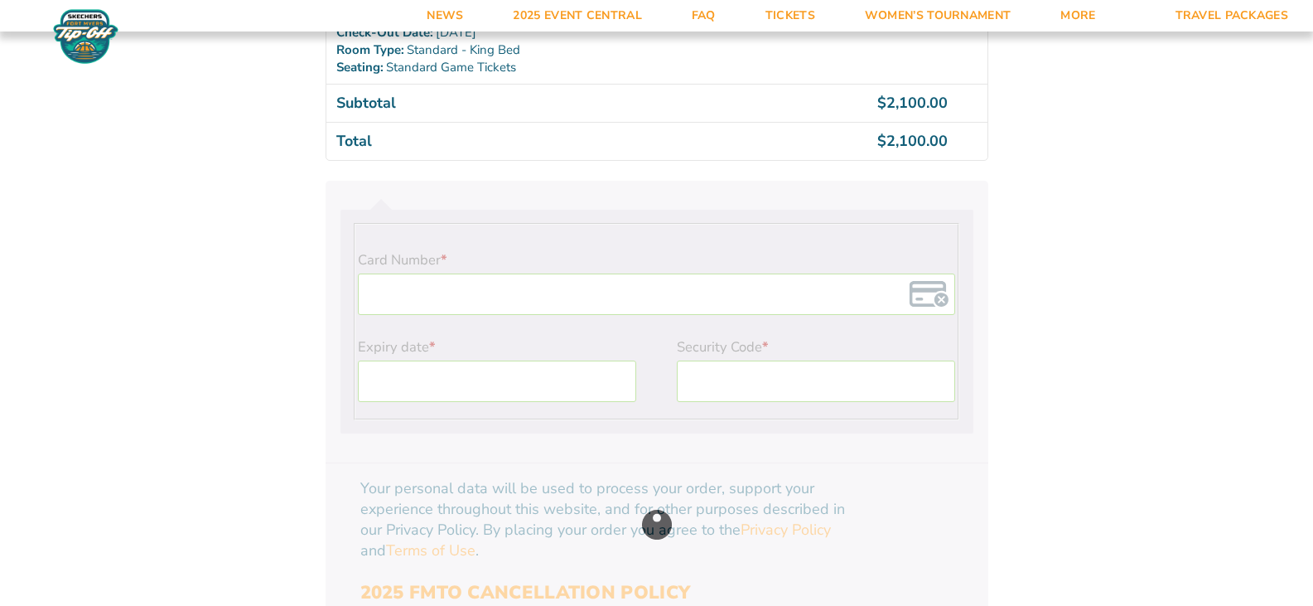
scroll to position [1491, 0]
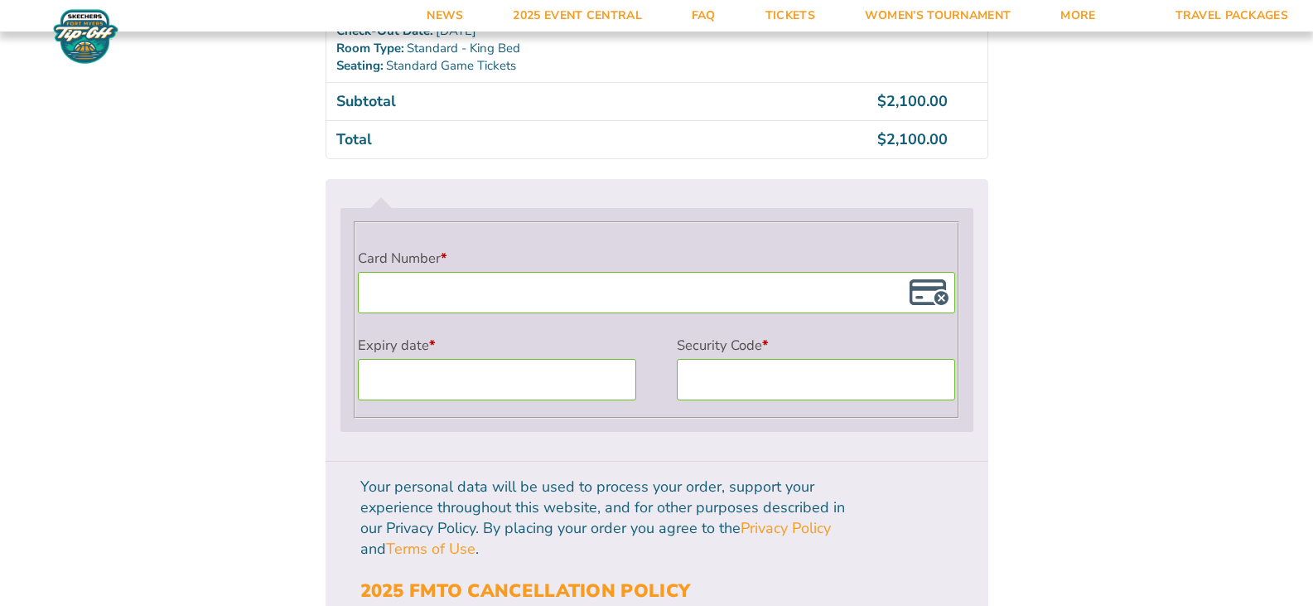
click at [842, 446] on ul "Payment Info Card Number * Expiry date * Security Code *" at bounding box center [657, 320] width 663 height 282
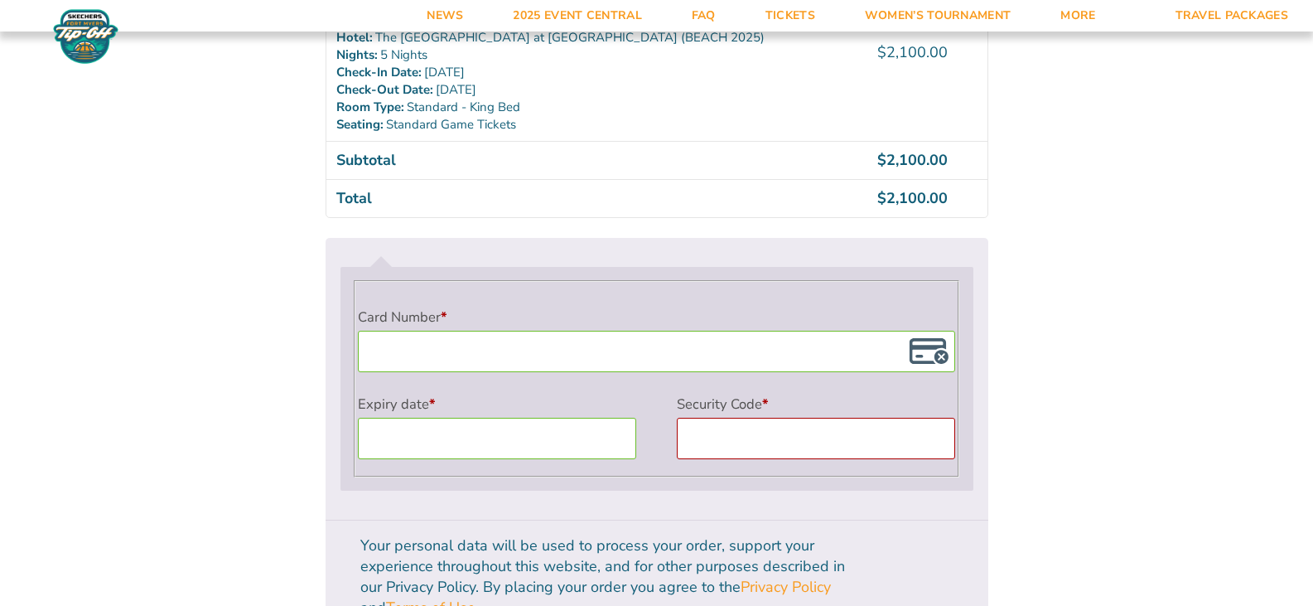
scroll to position [1452, 0]
